Goal: Task Accomplishment & Management: Manage account settings

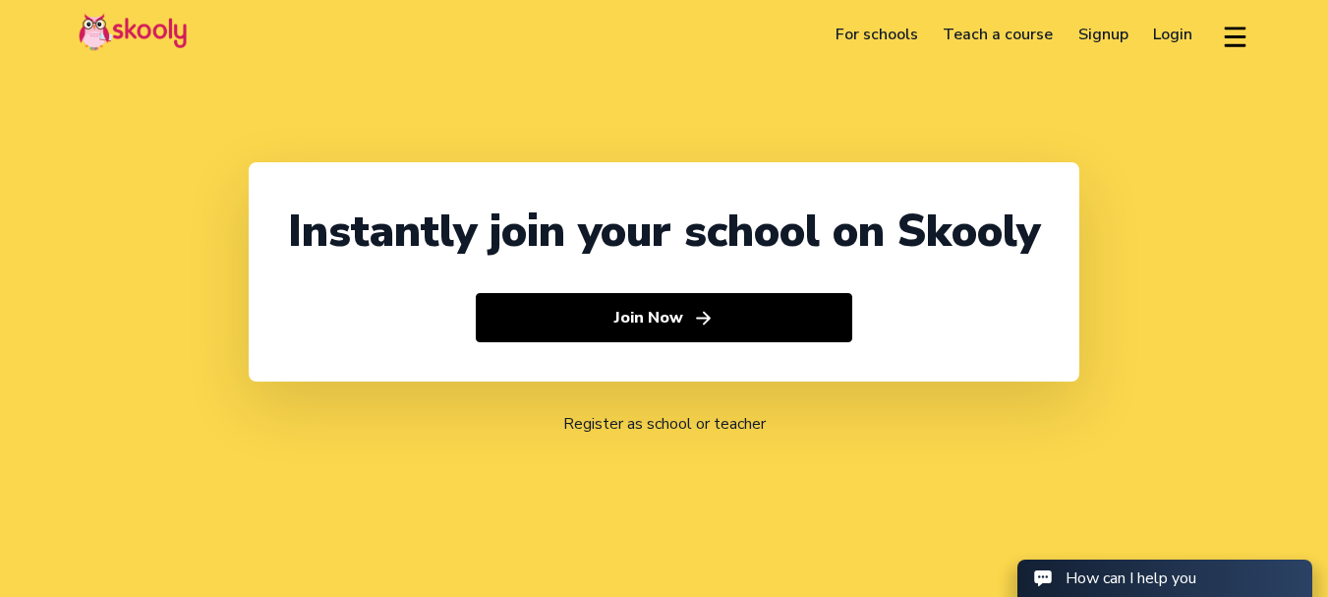
select select "91"
select select "[GEOGRAPHIC_DATA]"
select select "[GEOGRAPHIC_DATA]/[GEOGRAPHIC_DATA]"
click at [1174, 37] on link "Login" at bounding box center [1174, 34] width 65 height 31
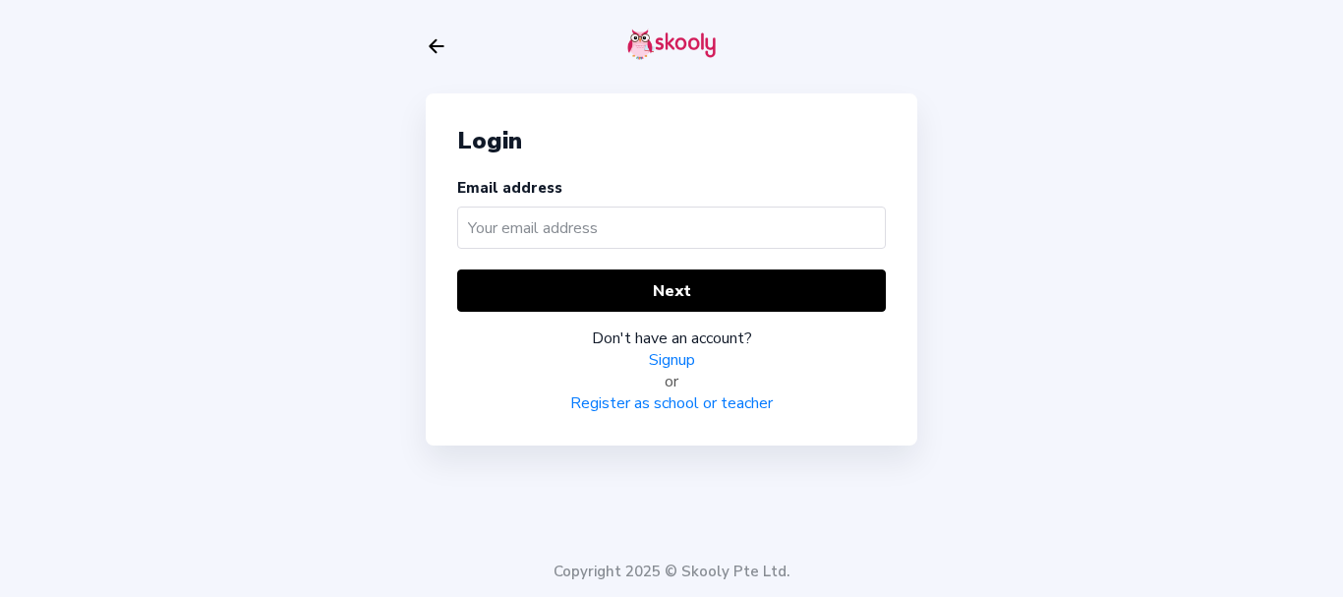
type input "s"
type input "[EMAIL_ADDRESS][DOMAIN_NAME]"
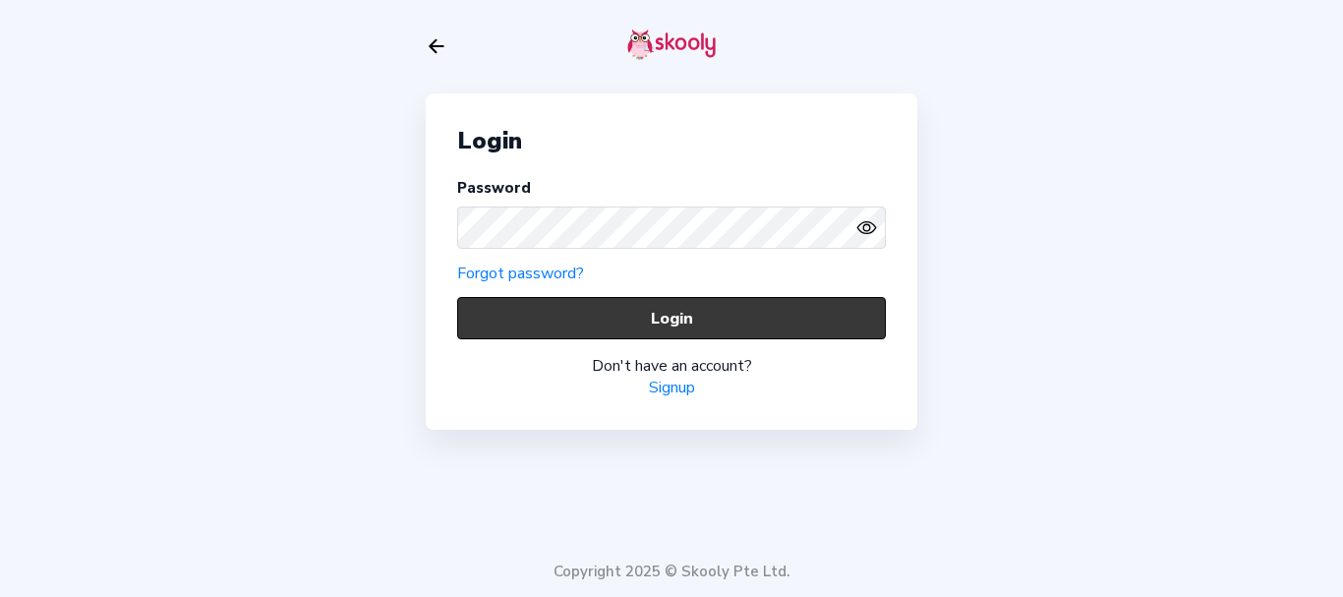
click at [504, 322] on button "Login" at bounding box center [671, 318] width 429 height 42
